Goal: Navigation & Orientation: Find specific page/section

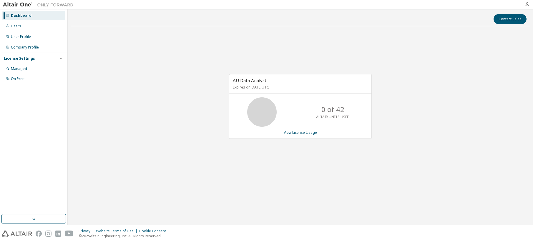
click at [529, 5] on icon "button" at bounding box center [527, 4] width 5 height 5
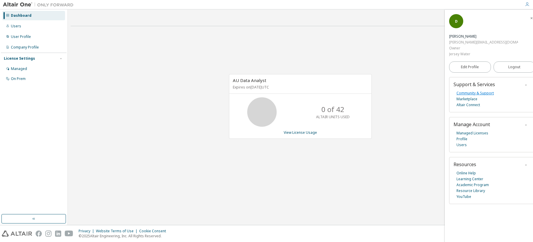
click at [478, 90] on link "Community & Support" at bounding box center [475, 93] width 37 height 6
click at [526, 4] on icon "button" at bounding box center [527, 4] width 5 height 5
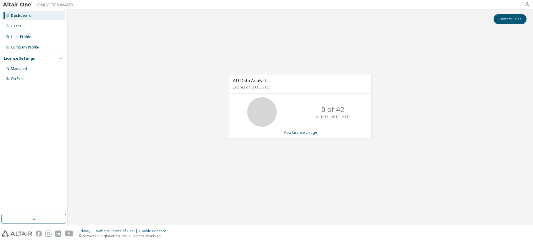
click at [526, 4] on icon "button" at bounding box center [527, 4] width 5 height 5
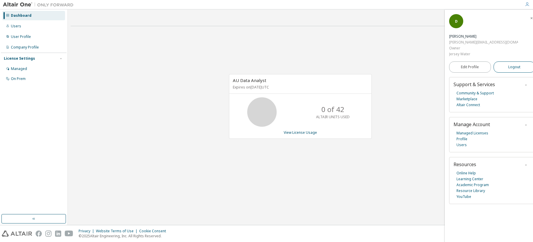
click at [509, 64] on span "Logout" at bounding box center [514, 67] width 12 height 6
